Goal: Information Seeking & Learning: Find contact information

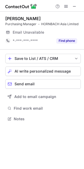
scroll to position [115, 84]
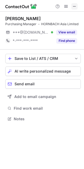
click at [76, 8] on span at bounding box center [74, 6] width 4 height 4
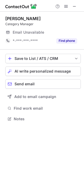
scroll to position [115, 84]
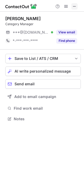
click at [75, 6] on span at bounding box center [74, 6] width 4 height 4
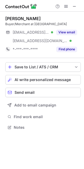
scroll to position [123, 84]
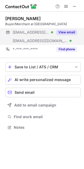
click at [42, 39] on span "***@hornbach.com" at bounding box center [40, 40] width 55 height 5
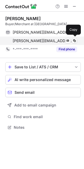
click at [44, 40] on span "carl.sparwer@hornbach.com" at bounding box center [43, 40] width 61 height 5
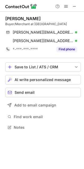
drag, startPoint x: 62, startPoint y: 46, endPoint x: 63, endPoint y: 53, distance: 7.5
click at [62, 48] on div "Find phone" at bounding box center [65, 49] width 24 height 8
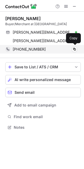
click at [50, 51] on div "+31651851177" at bounding box center [45, 49] width 65 height 5
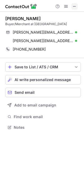
drag, startPoint x: 76, startPoint y: 6, endPoint x: 71, endPoint y: 7, distance: 4.8
click at [77, 7] on button at bounding box center [74, 6] width 6 height 6
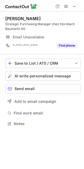
scroll to position [128, 84]
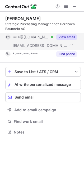
click at [39, 46] on span "***@hornbach.com" at bounding box center [40, 45] width 55 height 5
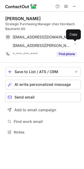
click at [39, 46] on span "olivier.philippi@hornbach.com" at bounding box center [42, 45] width 59 height 5
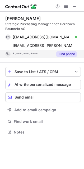
click at [63, 55] on button "Find phone" at bounding box center [66, 53] width 21 height 5
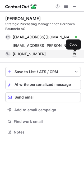
click at [75, 53] on span at bounding box center [74, 54] width 4 height 4
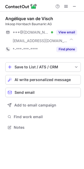
scroll to position [123, 84]
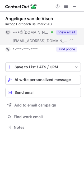
click at [36, 43] on span "***@hornbach.com" at bounding box center [40, 40] width 55 height 5
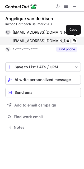
click at [36, 43] on span "angelique.visch@hornbach.com" at bounding box center [42, 40] width 59 height 5
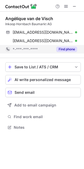
click at [68, 49] on button "Find phone" at bounding box center [66, 49] width 21 height 5
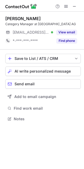
scroll to position [115, 84]
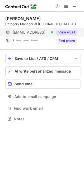
click at [66, 33] on button "View email" at bounding box center [66, 32] width 21 height 5
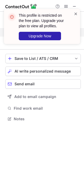
click at [76, 14] on span at bounding box center [76, 13] width 4 height 5
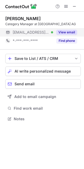
click at [75, 7] on div "This profile is restricted on the free plan. Upgrade your plan to view all prof…" at bounding box center [42, 29] width 85 height 50
click at [75, 7] on span at bounding box center [74, 6] width 4 height 4
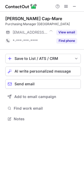
scroll to position [115, 84]
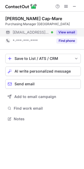
click at [65, 33] on button "View email" at bounding box center [66, 32] width 21 height 5
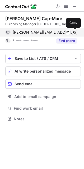
click at [74, 31] on span at bounding box center [74, 32] width 4 height 4
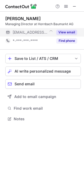
click at [68, 31] on button "View email" at bounding box center [66, 32] width 21 height 5
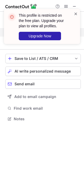
click at [77, 15] on span at bounding box center [76, 13] width 4 height 5
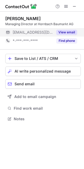
click at [74, 7] on div "This profile is restricted on the free plan. Upgrade your plan to view all prof…" at bounding box center [42, 29] width 85 height 50
click at [75, 7] on span at bounding box center [74, 6] width 4 height 4
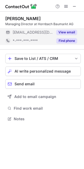
scroll to position [3, 3]
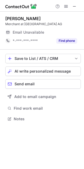
click at [70, 32] on div "Email Unavailable" at bounding box center [45, 32] width 65 height 8
click at [74, 6] on span at bounding box center [74, 6] width 4 height 4
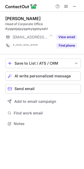
scroll to position [120, 84]
click at [76, 7] on span at bounding box center [74, 6] width 4 height 4
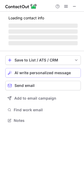
scroll to position [120, 84]
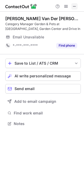
click at [73, 8] on span at bounding box center [74, 6] width 4 height 4
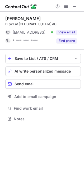
scroll to position [115, 84]
click at [73, 7] on span at bounding box center [74, 6] width 4 height 4
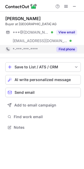
scroll to position [123, 84]
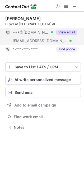
click at [37, 42] on span "***@zonnet.nl" at bounding box center [40, 40] width 55 height 5
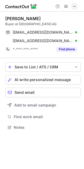
click at [76, 8] on span at bounding box center [74, 6] width 4 height 4
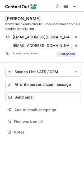
scroll to position [128, 84]
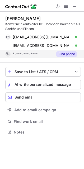
click at [64, 54] on button "Find phone" at bounding box center [66, 53] width 21 height 5
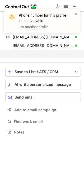
scroll to position [120, 84]
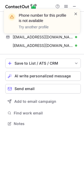
click at [74, 14] on span at bounding box center [76, 13] width 4 height 5
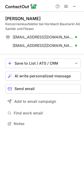
click at [74, 6] on div "Phone number for this profile is not available Try another profile" at bounding box center [42, 9] width 85 height 11
click at [75, 8] on span at bounding box center [74, 6] width 4 height 4
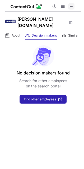
click at [69, 7] on button at bounding box center [71, 6] width 6 height 6
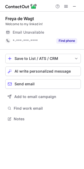
scroll to position [115, 84]
click at [73, 8] on span at bounding box center [74, 6] width 4 height 4
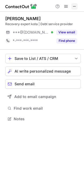
click at [76, 6] on span at bounding box center [74, 6] width 4 height 4
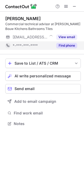
scroll to position [120, 84]
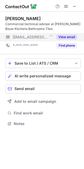
click at [64, 35] on button "View email" at bounding box center [66, 36] width 21 height 5
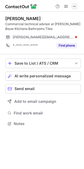
click at [77, 4] on button at bounding box center [74, 6] width 6 height 6
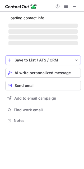
scroll to position [115, 84]
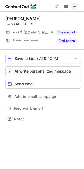
click at [76, 5] on span at bounding box center [74, 6] width 4 height 4
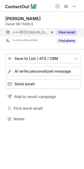
click at [71, 31] on button "View email" at bounding box center [66, 32] width 21 height 5
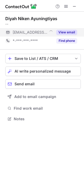
click at [66, 33] on button "View email" at bounding box center [66, 32] width 21 height 5
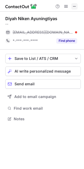
click at [72, 5] on button at bounding box center [74, 6] width 6 height 6
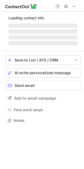
scroll to position [120, 84]
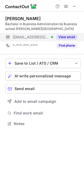
click at [61, 37] on button "View email" at bounding box center [66, 36] width 21 height 5
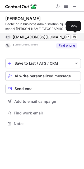
click at [30, 39] on div "info@rbtegels.nl Verified Send email Copy" at bounding box center [41, 37] width 72 height 8
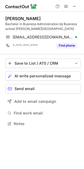
click at [66, 50] on div "Radu Badescu Bachelor in Business Administration bij Business school IVA Driebe…" at bounding box center [43, 33] width 76 height 43
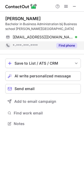
click at [67, 44] on button "Find phone" at bounding box center [66, 45] width 21 height 5
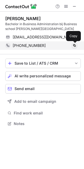
click at [75, 43] on span at bounding box center [74, 45] width 4 height 4
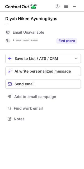
scroll to position [115, 84]
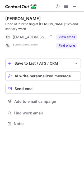
scroll to position [120, 84]
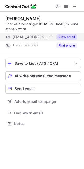
click at [65, 35] on button "View email" at bounding box center [66, 36] width 21 height 5
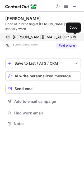
click at [75, 37] on span at bounding box center [74, 37] width 4 height 4
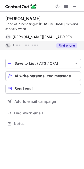
click at [65, 44] on button "Find phone" at bounding box center [66, 45] width 21 height 5
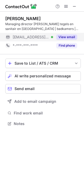
click at [63, 34] on div "View email" at bounding box center [65, 37] width 24 height 8
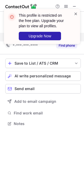
click at [75, 13] on span at bounding box center [76, 13] width 4 height 5
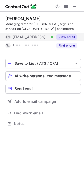
click at [73, 8] on div "This profile is restricted on the free plan. Upgrade your plan to view all prof…" at bounding box center [42, 29] width 85 height 50
click at [75, 6] on span at bounding box center [74, 6] width 4 height 4
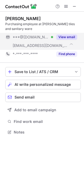
scroll to position [128, 84]
click at [45, 45] on div "***@janvanerp.nl" at bounding box center [33, 45] width 40 height 5
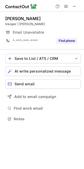
scroll to position [123, 84]
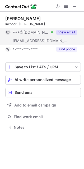
click at [42, 44] on div "***@janvanerp.nl" at bounding box center [29, 40] width 48 height 8
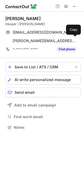
click at [42, 43] on div "chris@janvanerp.nl Send email Copy" at bounding box center [41, 40] width 72 height 8
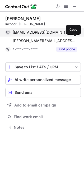
click at [39, 32] on span "apple.chris@hotmail.com" at bounding box center [43, 32] width 61 height 5
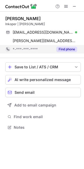
click at [65, 48] on button "Find phone" at bounding box center [66, 49] width 21 height 5
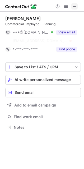
click at [72, 6] on button at bounding box center [74, 6] width 6 height 6
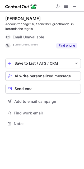
scroll to position [128, 84]
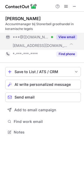
click at [44, 47] on div "***@stonerbell.nl" at bounding box center [33, 45] width 40 height 5
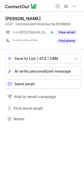
scroll to position [115, 84]
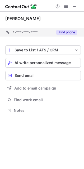
scroll to position [107, 84]
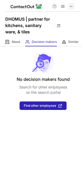
click at [71, 7] on span at bounding box center [71, 6] width 4 height 4
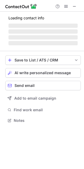
scroll to position [128, 84]
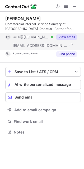
click at [61, 45] on span "***@vanwanrooij-warenhuys.nl" at bounding box center [40, 45] width 55 height 5
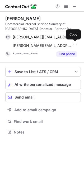
click at [61, 45] on span "tom.theunisse@vanwanrooij-warenhuys.nl" at bounding box center [42, 45] width 59 height 5
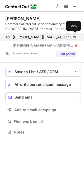
click at [57, 39] on span "tom.theunisse@hotmail.com" at bounding box center [43, 37] width 61 height 5
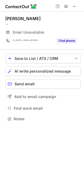
scroll to position [115, 84]
click at [73, 7] on span at bounding box center [74, 6] width 4 height 4
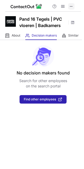
click at [72, 7] on span at bounding box center [71, 6] width 4 height 4
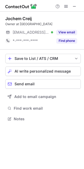
scroll to position [115, 84]
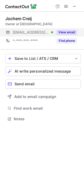
click at [68, 33] on button "View email" at bounding box center [66, 32] width 21 height 5
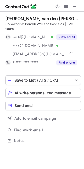
scroll to position [137, 84]
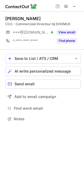
scroll to position [115, 84]
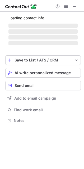
scroll to position [128, 84]
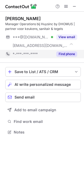
click at [70, 55] on button "Find phone" at bounding box center [66, 53] width 21 height 5
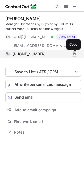
click at [75, 54] on span at bounding box center [74, 54] width 4 height 4
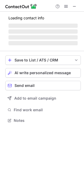
scroll to position [117, 84]
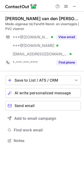
scroll to position [137, 84]
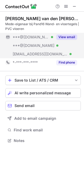
click at [34, 54] on span "***@pand16.nl" at bounding box center [40, 54] width 55 height 5
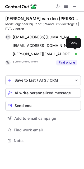
click at [34, 54] on span "harry@pand16.nl" at bounding box center [43, 54] width 61 height 5
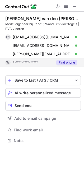
click at [58, 61] on button "Find phone" at bounding box center [66, 62] width 21 height 5
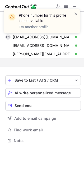
scroll to position [128, 84]
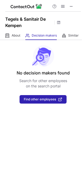
click at [68, 6] on div at bounding box center [62, 6] width 25 height 6
click at [71, 6] on span at bounding box center [71, 6] width 4 height 4
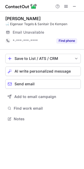
scroll to position [115, 84]
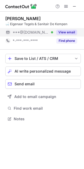
click at [65, 33] on button "View email" at bounding box center [66, 32] width 21 height 5
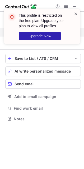
click at [76, 14] on span at bounding box center [76, 13] width 4 height 5
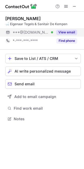
click at [74, 4] on div "This profile is restricted on the free plan. Upgrade your plan to view all prof…" at bounding box center [42, 9] width 85 height 11
click at [74, 8] on span at bounding box center [74, 6] width 4 height 4
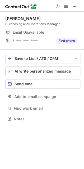
scroll to position [115, 84]
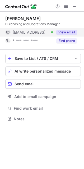
click at [62, 32] on button "View email" at bounding box center [66, 32] width 21 height 5
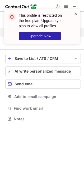
click at [75, 14] on span at bounding box center [76, 13] width 4 height 5
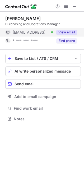
click at [74, 7] on span at bounding box center [74, 6] width 4 height 4
click at [70, 34] on button "View email" at bounding box center [66, 32] width 21 height 5
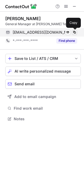
click at [73, 32] on span at bounding box center [74, 32] width 4 height 4
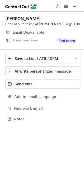
click at [73, 7] on span at bounding box center [74, 6] width 4 height 4
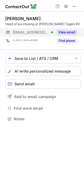
click at [74, 33] on button "View email" at bounding box center [66, 32] width 21 height 5
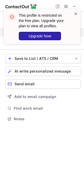
click at [75, 12] on span at bounding box center [76, 13] width 4 height 5
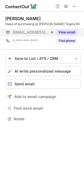
click at [75, 5] on div "This profile is restricted on the free plan. Upgrade your plan to view all prof…" at bounding box center [42, 29] width 85 height 50
click at [65, 32] on button "View email" at bounding box center [66, 32] width 21 height 5
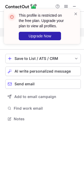
click at [72, 5] on div "This profile is restricted on the free plan. Upgrade your plan to view all prof…" at bounding box center [42, 29] width 85 height 50
click at [75, 14] on span at bounding box center [76, 13] width 4 height 5
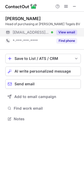
click at [74, 7] on div "This profile is restricted on the free plan. Upgrade your plan to view all prof…" at bounding box center [42, 29] width 85 height 50
click at [74, 7] on span at bounding box center [74, 6] width 4 height 4
click at [70, 34] on button "View email" at bounding box center [66, 32] width 21 height 5
